Goal: Task Accomplishment & Management: Use online tool/utility

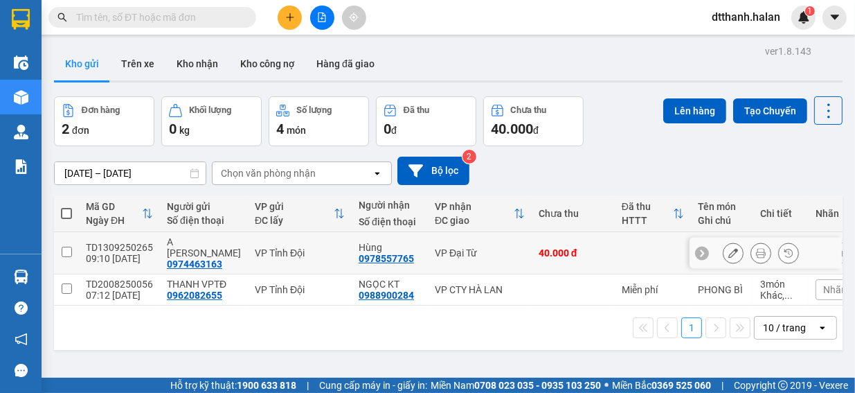
click at [66, 246] on input "checkbox" at bounding box center [67, 251] width 10 height 10
checkbox input "true"
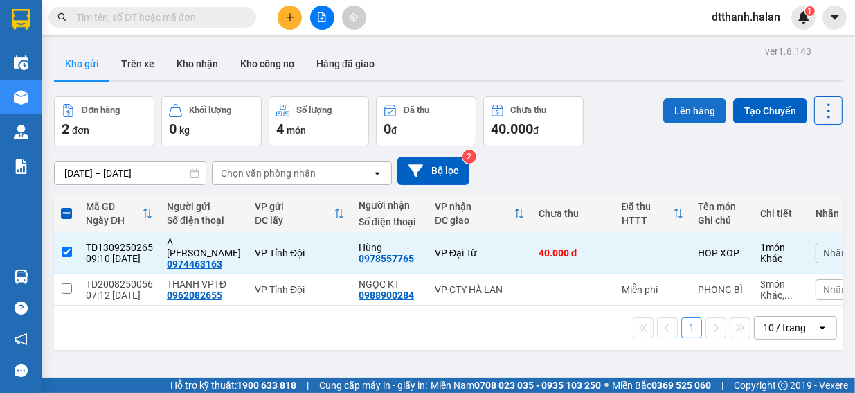
click at [690, 110] on button "Lên hàng" at bounding box center [694, 110] width 63 height 25
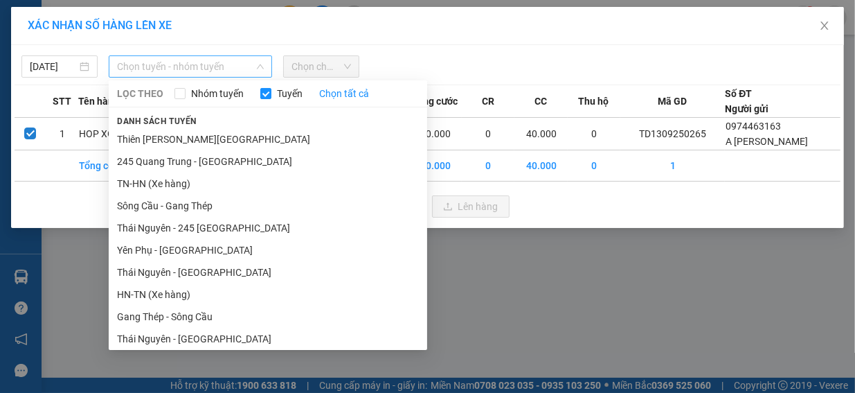
click at [249, 65] on span "Chọn tuyến - nhóm tuyến" at bounding box center [190, 66] width 147 height 21
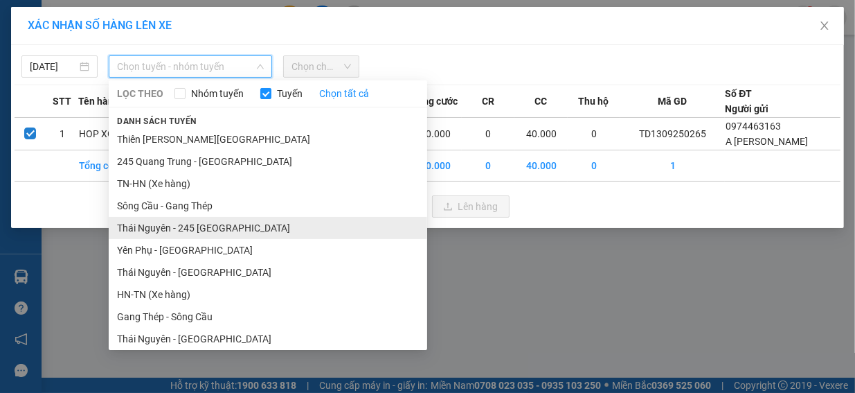
scroll to position [208, 0]
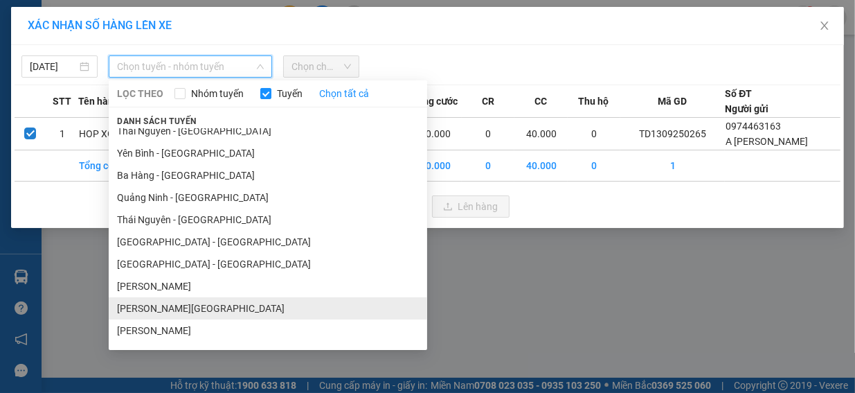
click at [222, 307] on li "Tuyên Quang - Thái Nguyên" at bounding box center [268, 308] width 318 height 22
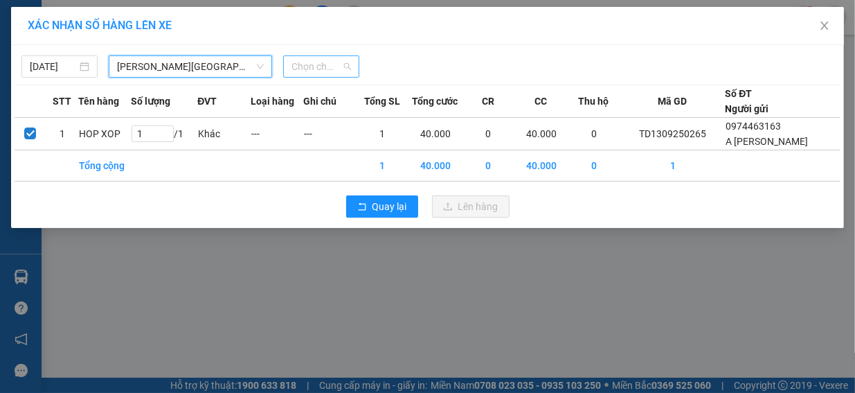
click at [340, 66] on span "Chọn chuyến" at bounding box center [321, 66] width 60 height 21
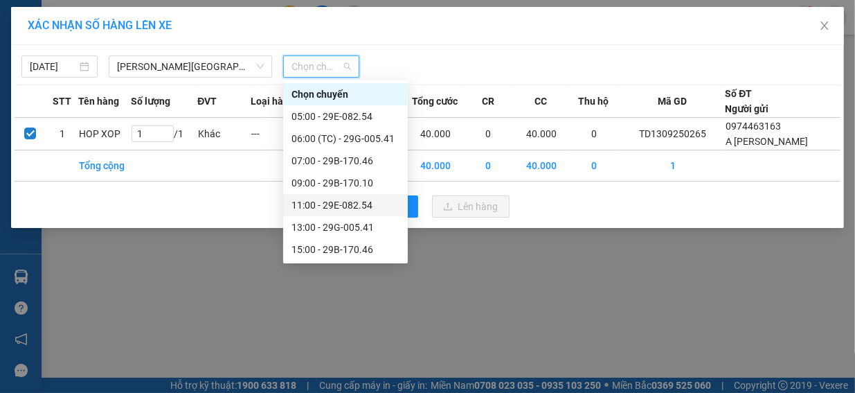
click at [361, 201] on div "11:00 - 29E-082.54" at bounding box center [345, 204] width 108 height 15
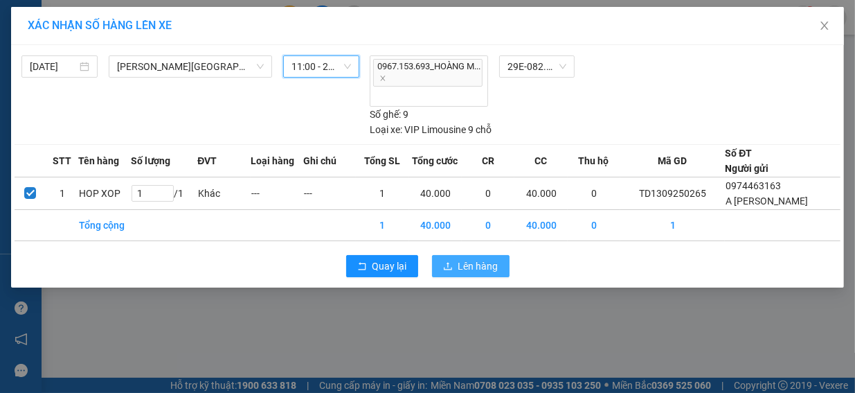
click at [486, 268] on span "Lên hàng" at bounding box center [478, 265] width 40 height 15
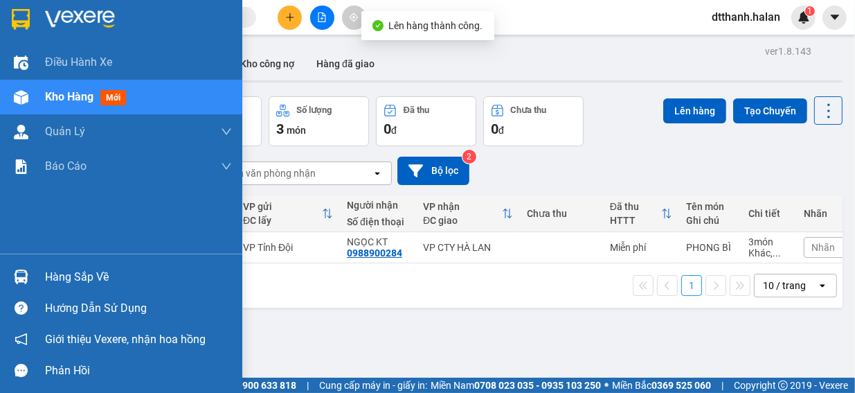
click at [21, 274] on img at bounding box center [21, 276] width 15 height 15
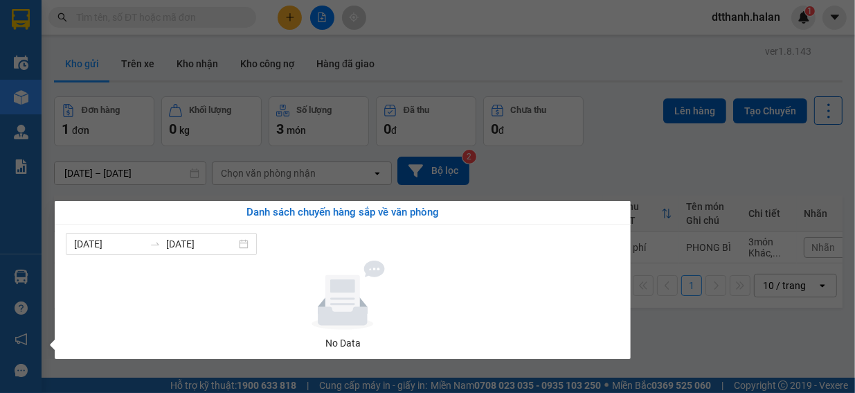
drag, startPoint x: 759, startPoint y: 339, endPoint x: 759, endPoint y: 329, distance: 10.4
click at [759, 332] on section "Kết quả tìm kiếm ( 0 ) Bộ lọc No Data dtthanh.halan 1 Điều hành xe Kho hàng mới…" at bounding box center [427, 196] width 855 height 393
